Goal: Navigation & Orientation: Find specific page/section

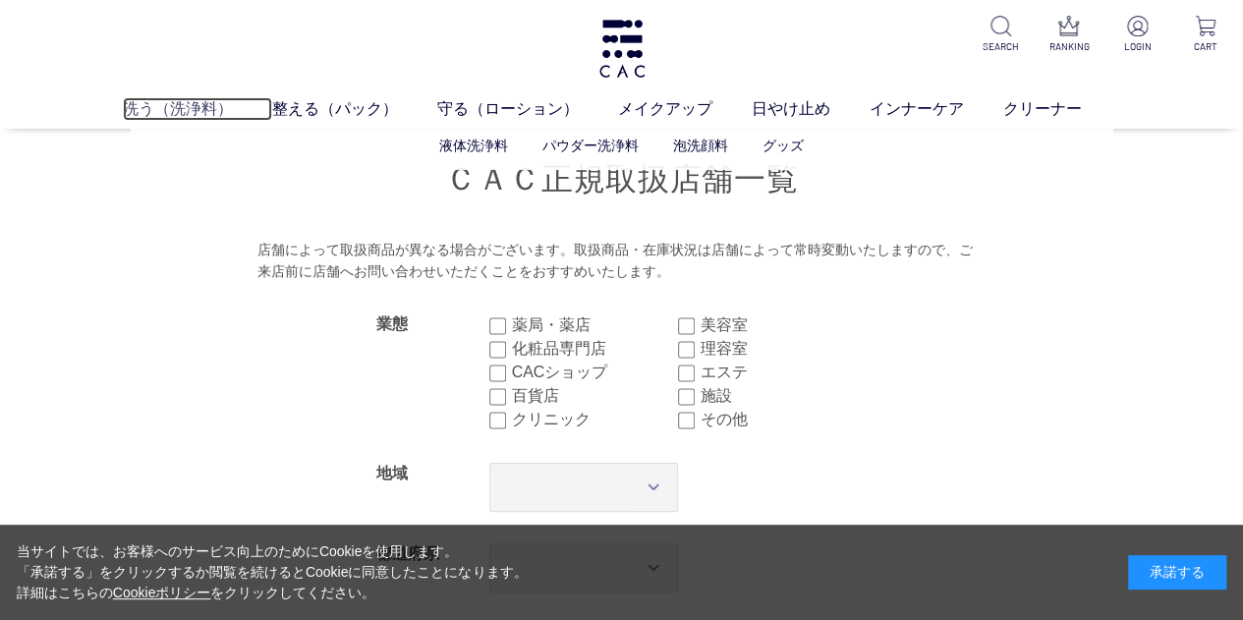
click at [173, 117] on link "洗う（洗浄料）" at bounding box center [197, 109] width 149 height 24
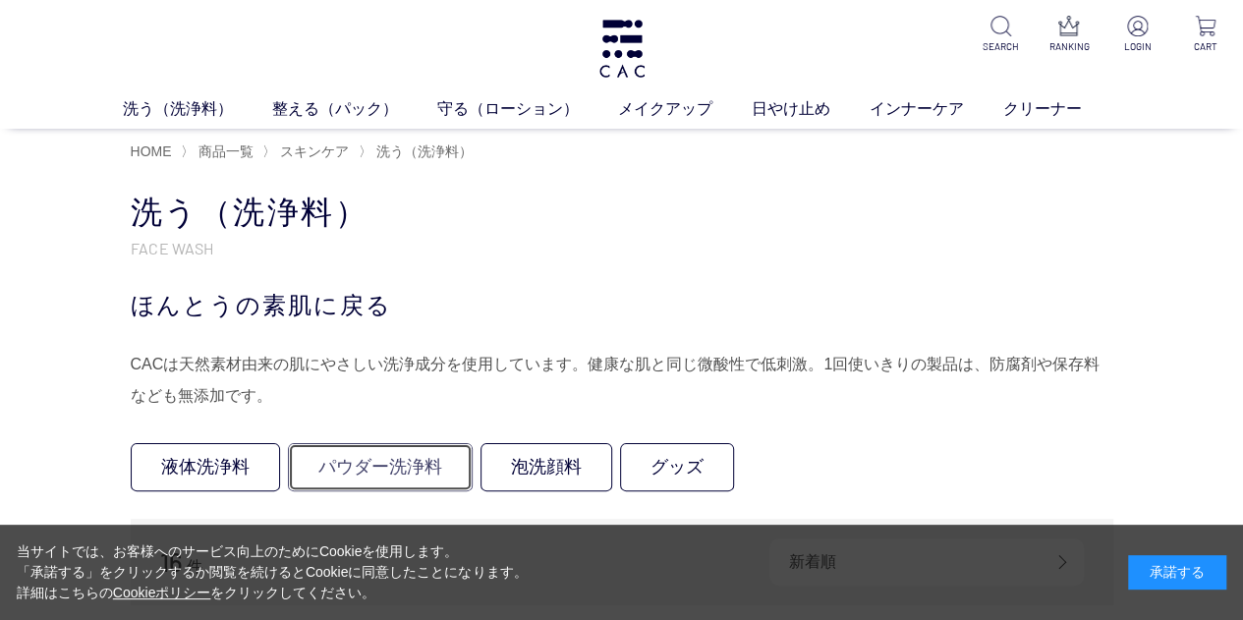
click at [368, 475] on link "パウダー洗浄料" at bounding box center [380, 467] width 185 height 48
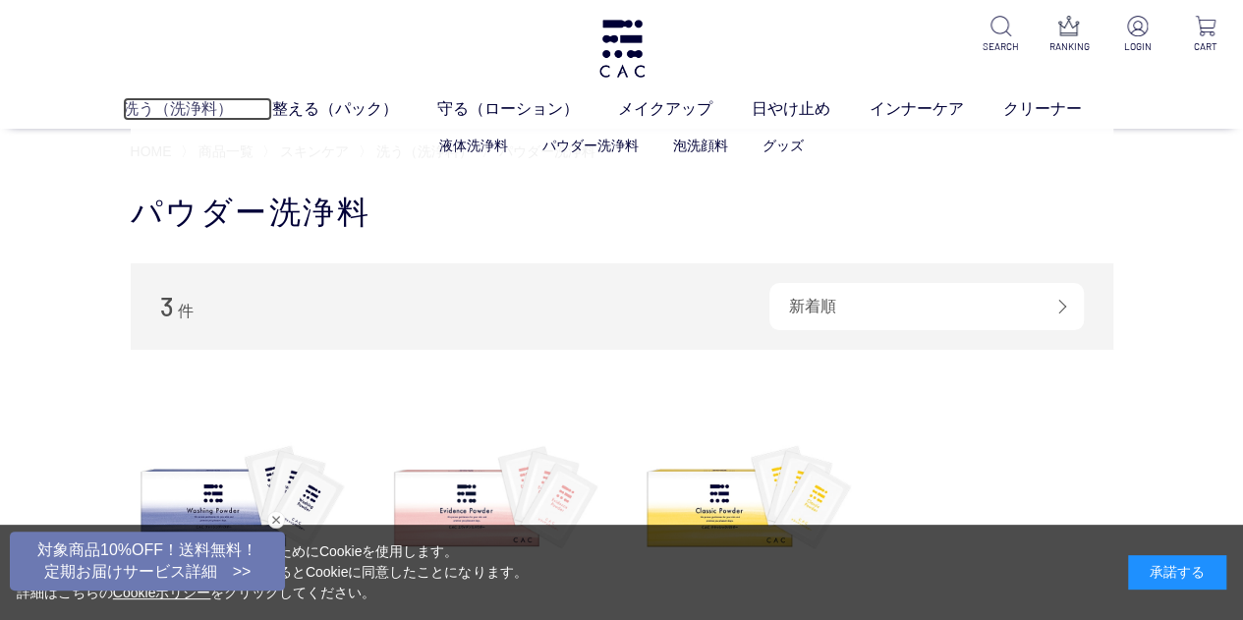
click at [191, 113] on link "洗う（洗浄料）" at bounding box center [197, 109] width 149 height 24
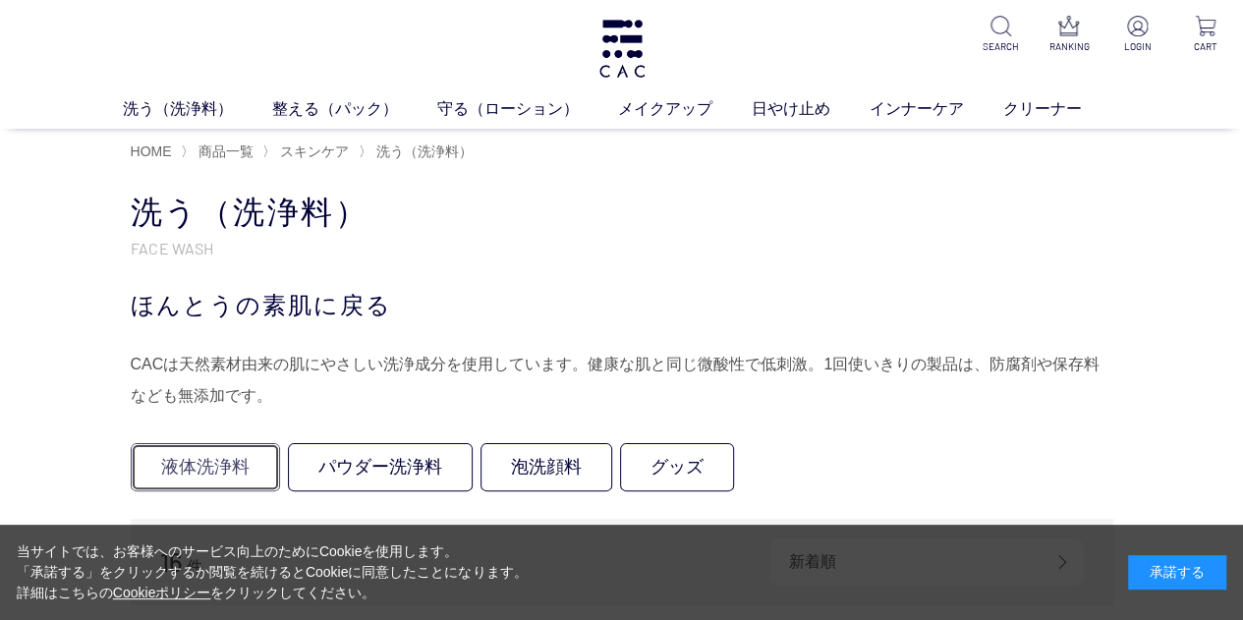
click at [241, 468] on link "液体洗浄料" at bounding box center [205, 467] width 149 height 48
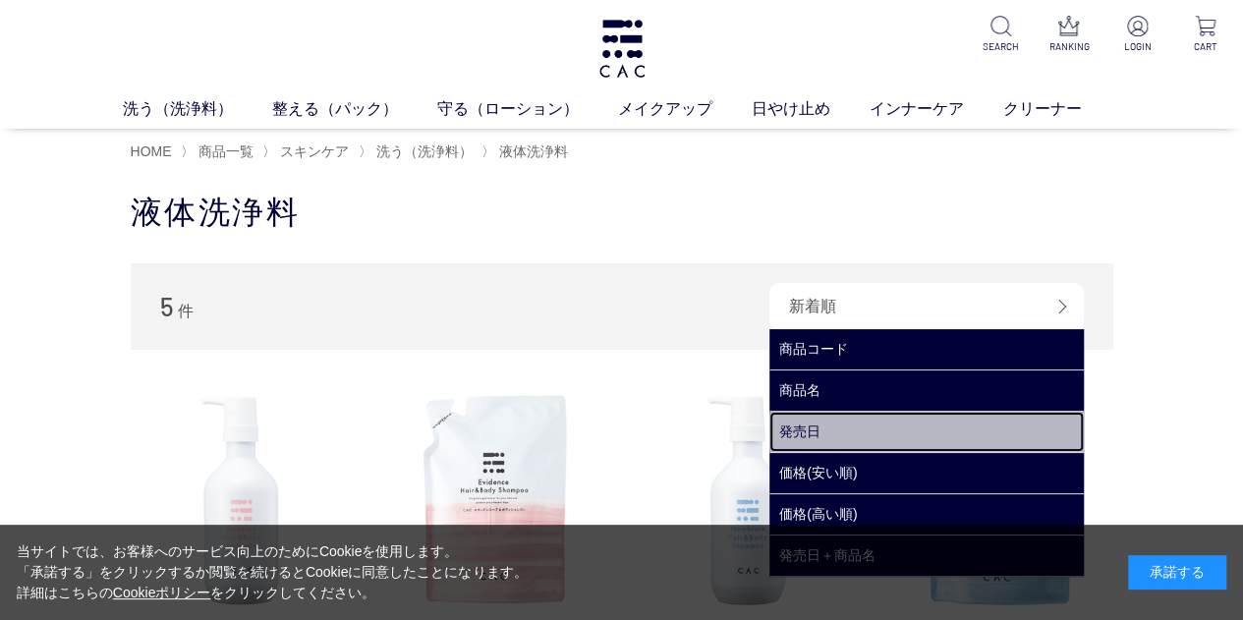
click at [896, 430] on link "発売日" at bounding box center [927, 432] width 315 height 40
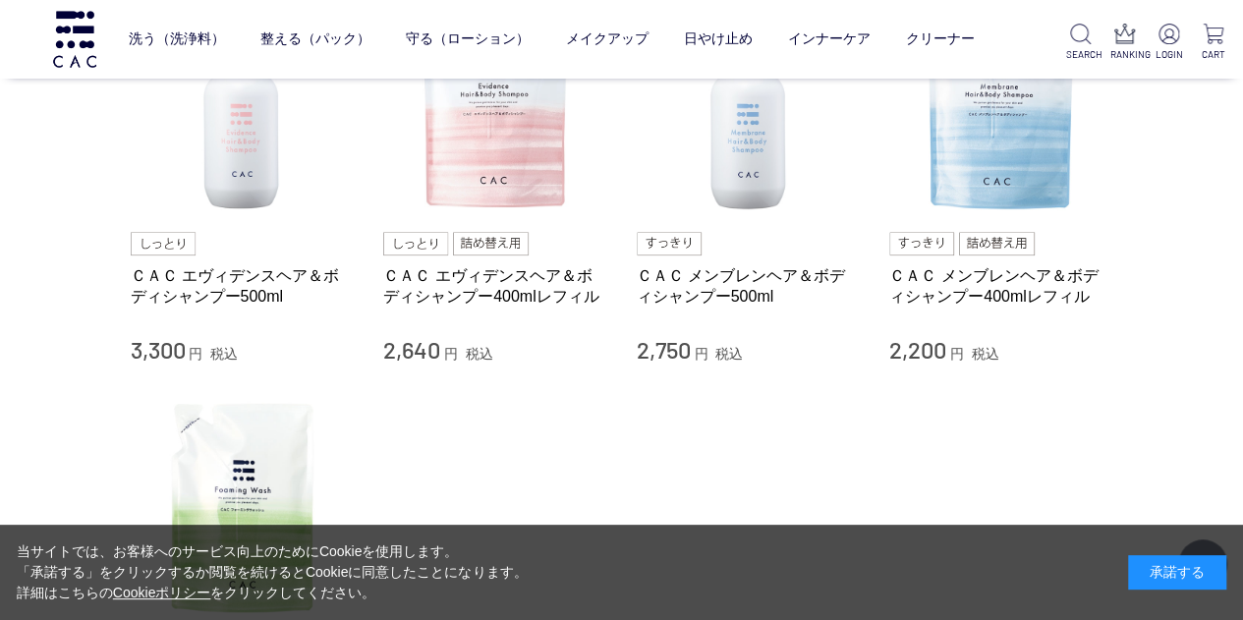
scroll to position [295, 0]
